Goal: Information Seeking & Learning: Find specific fact

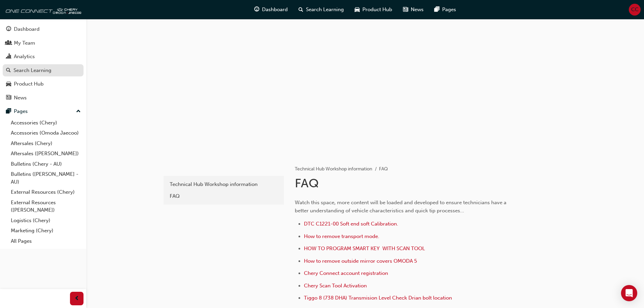
click at [27, 69] on div "Search Learning" at bounding box center [33, 71] width 38 height 8
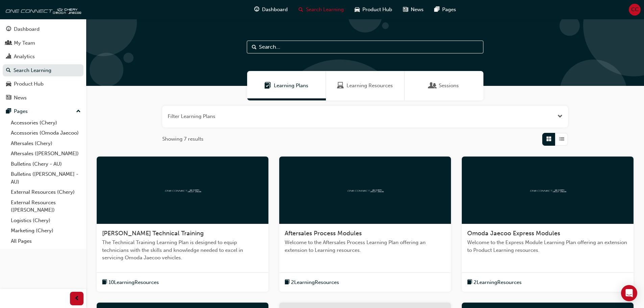
drag, startPoint x: 292, startPoint y: 46, endPoint x: 305, endPoint y: 49, distance: 13.9
click at [292, 46] on input "text" at bounding box center [365, 47] width 237 height 13
type input "battery"
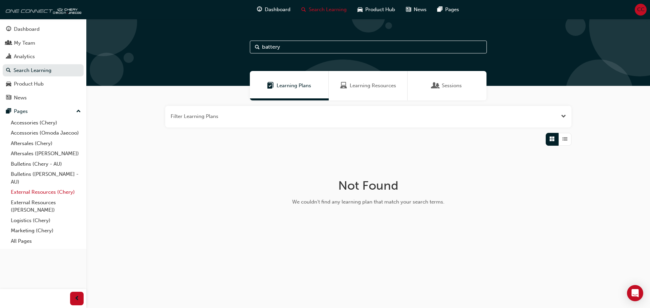
click at [27, 194] on link "External Resources (Chery)" at bounding box center [45, 192] width 75 height 10
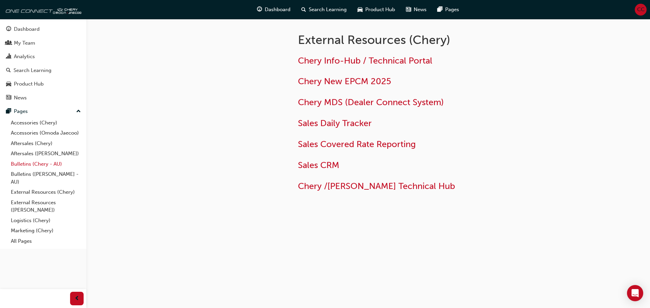
click at [25, 166] on link "Bulletins (Chery - AU)" at bounding box center [45, 164] width 75 height 10
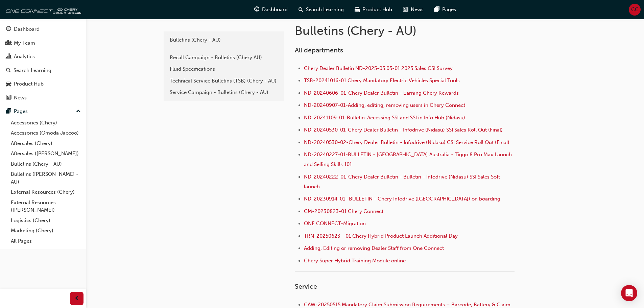
scroll to position [271, 0]
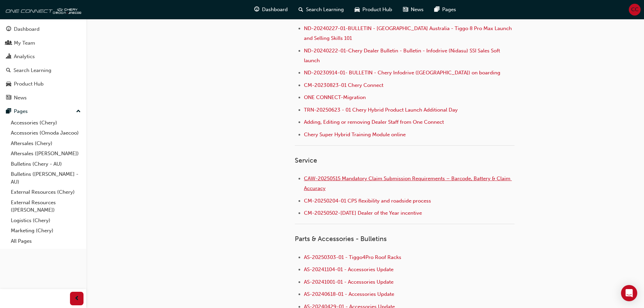
click at [396, 181] on span "CAW-20250515 Mandatory Claim Submission Requirements – Barcode, Battery & Claim…" at bounding box center [408, 184] width 208 height 16
